Goal: Task Accomplishment & Management: Manage account settings

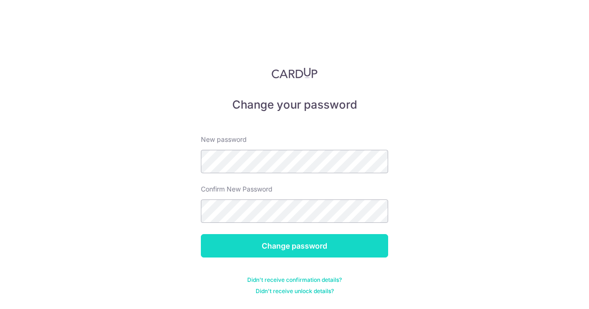
click at [279, 249] on input "Change password" at bounding box center [294, 245] width 187 height 23
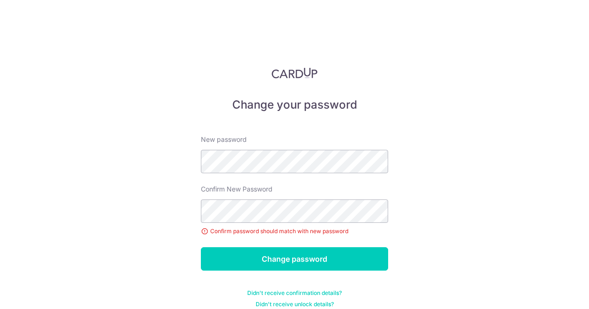
scroll to position [10, 0]
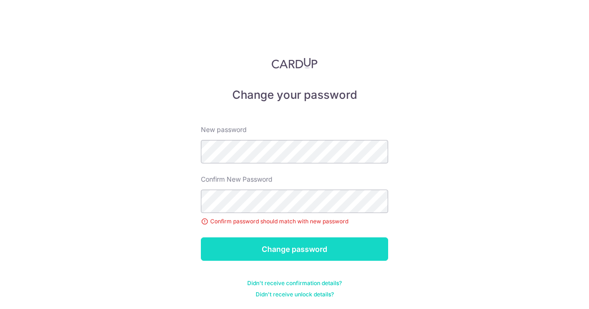
click at [248, 251] on input "Change password" at bounding box center [294, 248] width 187 height 23
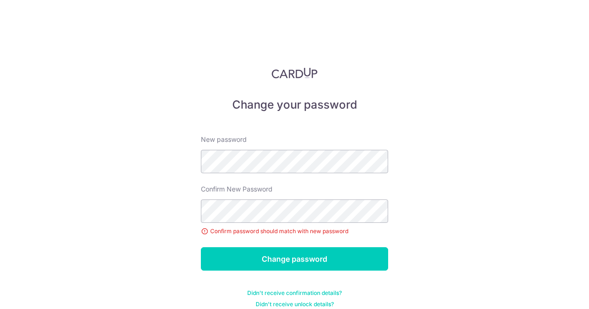
scroll to position [10, 0]
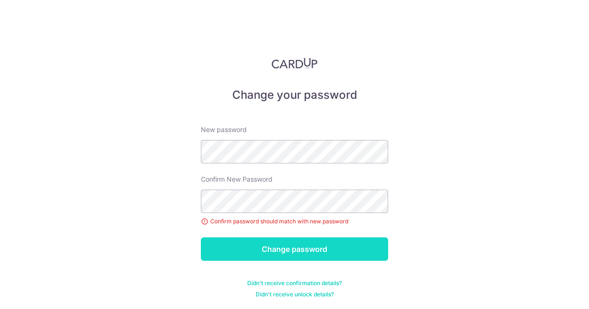
click at [272, 249] on input "Change password" at bounding box center [294, 248] width 187 height 23
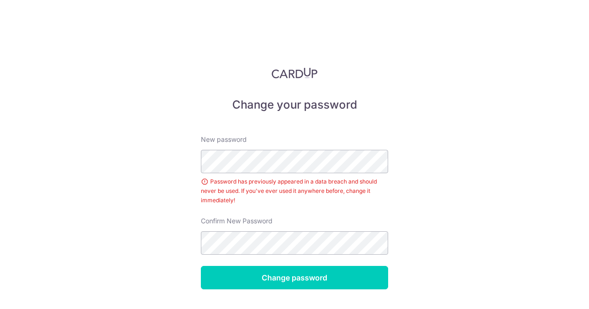
scroll to position [29, 0]
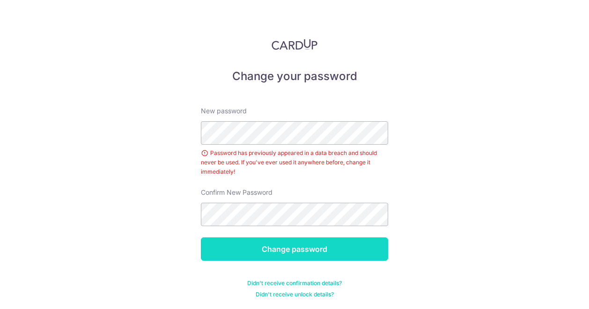
click at [282, 255] on input "Change password" at bounding box center [294, 248] width 187 height 23
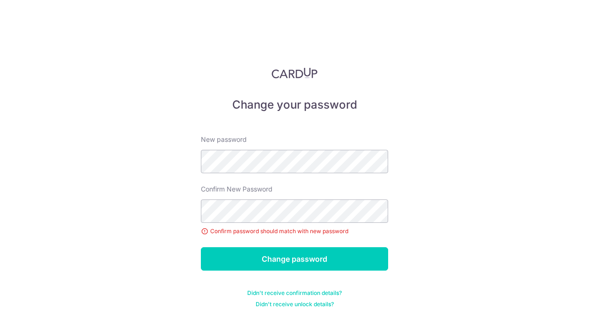
scroll to position [10, 0]
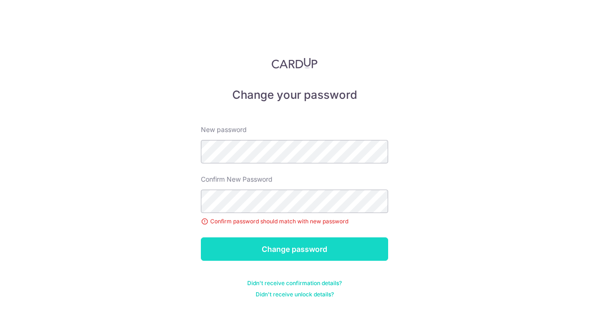
click at [285, 242] on input "Change password" at bounding box center [294, 248] width 187 height 23
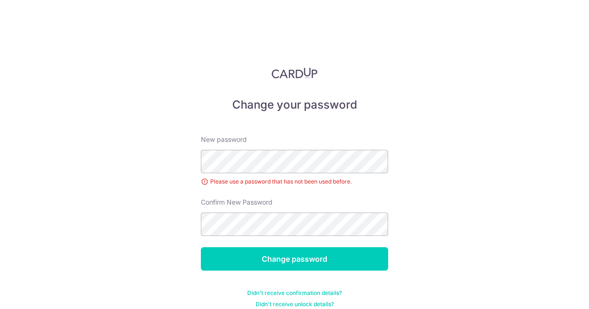
scroll to position [10, 0]
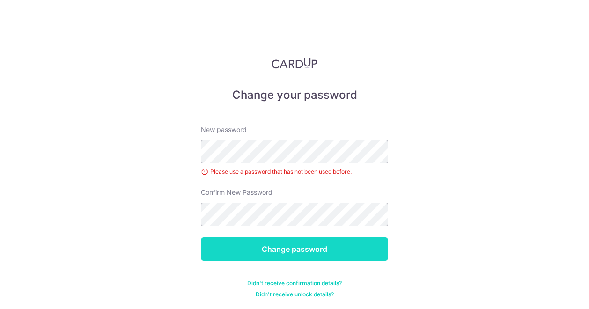
click at [233, 242] on input "Change password" at bounding box center [294, 248] width 187 height 23
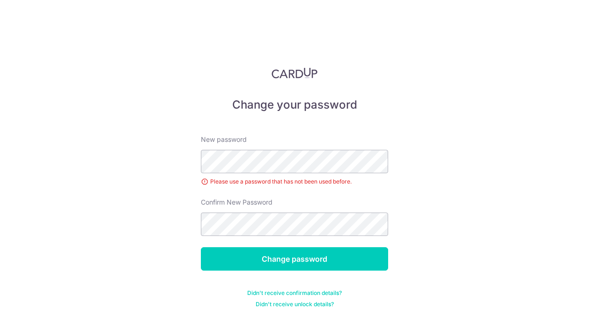
scroll to position [10, 0]
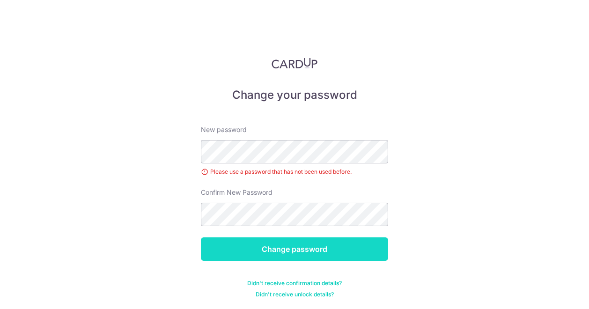
click at [256, 242] on input "Change password" at bounding box center [294, 248] width 187 height 23
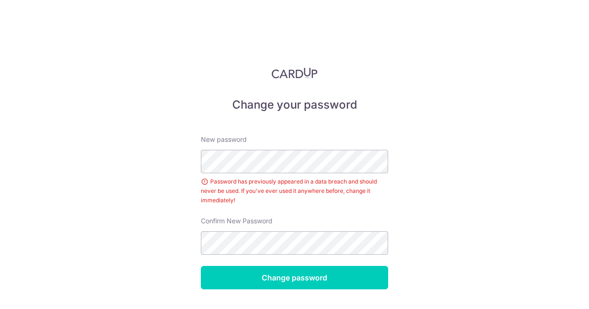
scroll to position [29, 0]
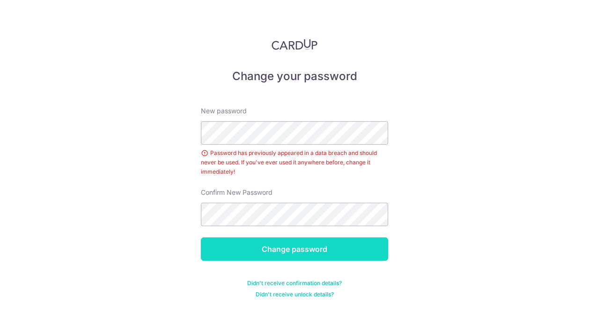
click at [345, 248] on input "Change password" at bounding box center [294, 248] width 187 height 23
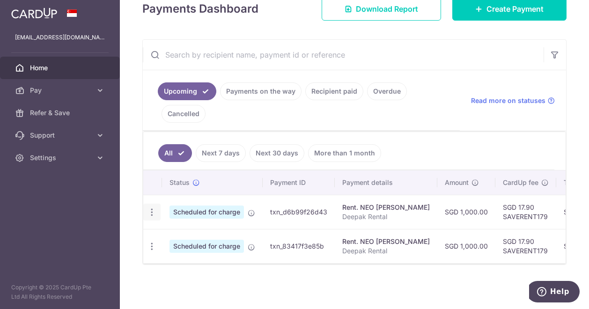
click at [149, 208] on icon "button" at bounding box center [152, 212] width 10 height 10
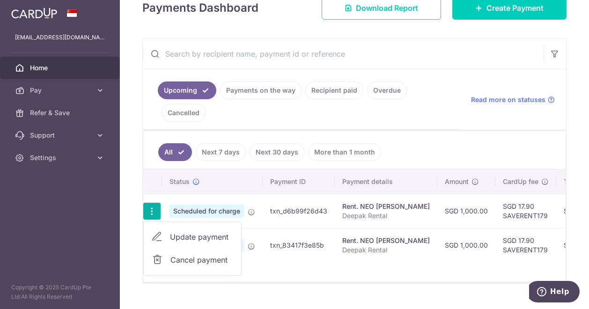
click at [179, 259] on span "Cancel payment" at bounding box center [201, 259] width 63 height 11
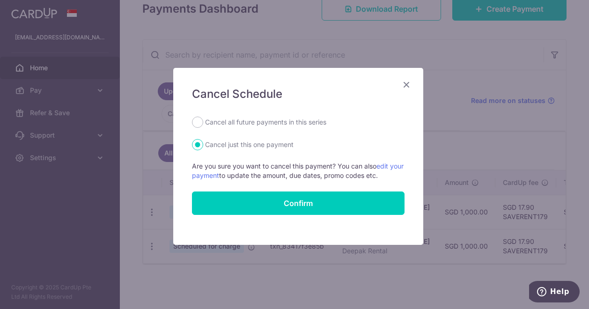
click at [259, 124] on label "Cancel all future payments in this series" at bounding box center [265, 122] width 121 height 11
click at [203, 124] on input "Cancel all future payments in this series" at bounding box center [197, 122] width 11 height 11
radio input "true"
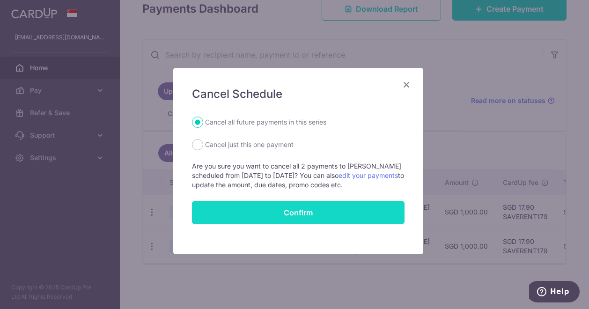
click at [274, 212] on button "Confirm" at bounding box center [298, 212] width 213 height 23
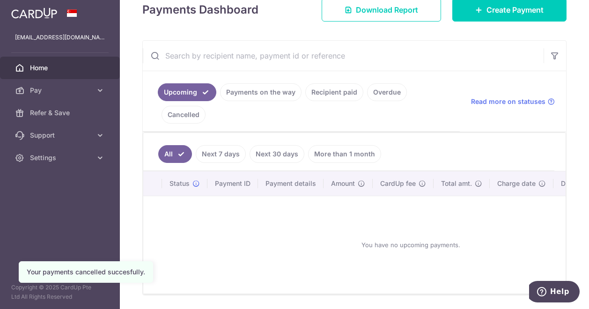
click at [229, 159] on link "Next 7 days" at bounding box center [221, 154] width 50 height 18
click at [279, 156] on link "Next 30 days" at bounding box center [277, 154] width 55 height 18
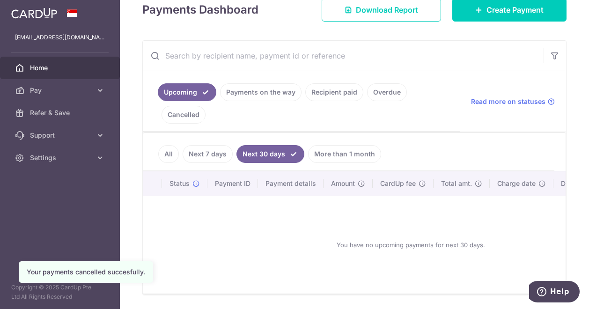
click at [319, 160] on link "More than 1 month" at bounding box center [344, 154] width 73 height 18
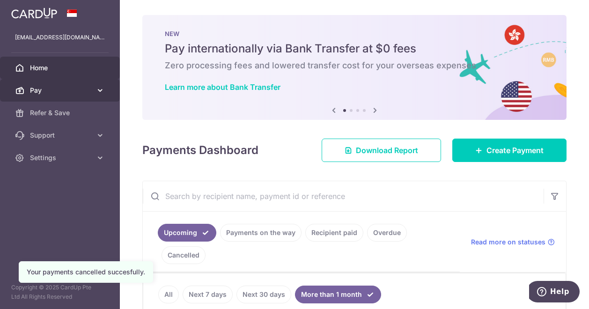
click at [53, 89] on span "Pay" at bounding box center [61, 90] width 62 height 9
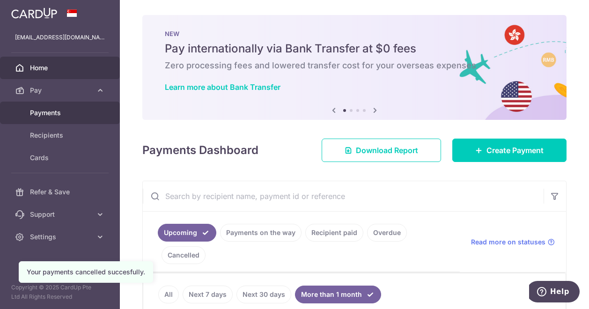
click at [56, 114] on span "Payments" at bounding box center [61, 112] width 62 height 9
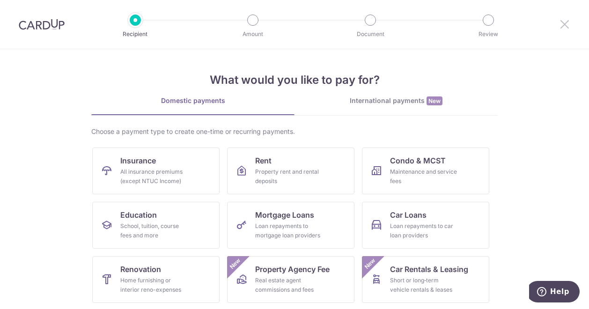
click at [563, 22] on icon at bounding box center [564, 24] width 11 height 12
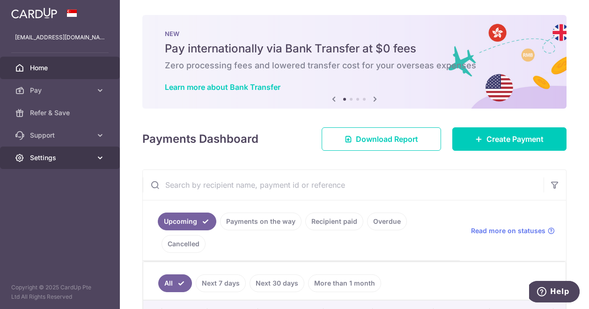
click at [81, 162] on span "Settings" at bounding box center [61, 157] width 62 height 9
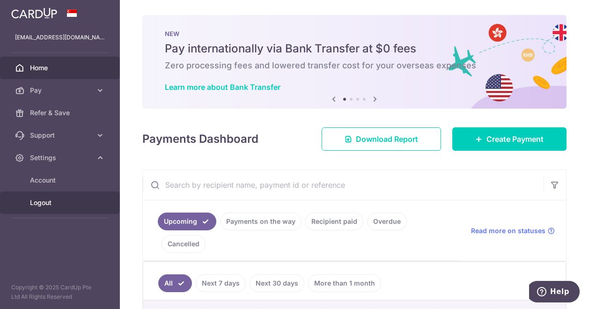
click at [58, 203] on span "Logout" at bounding box center [61, 202] width 62 height 9
